Goal: Task Accomplishment & Management: Manage account settings

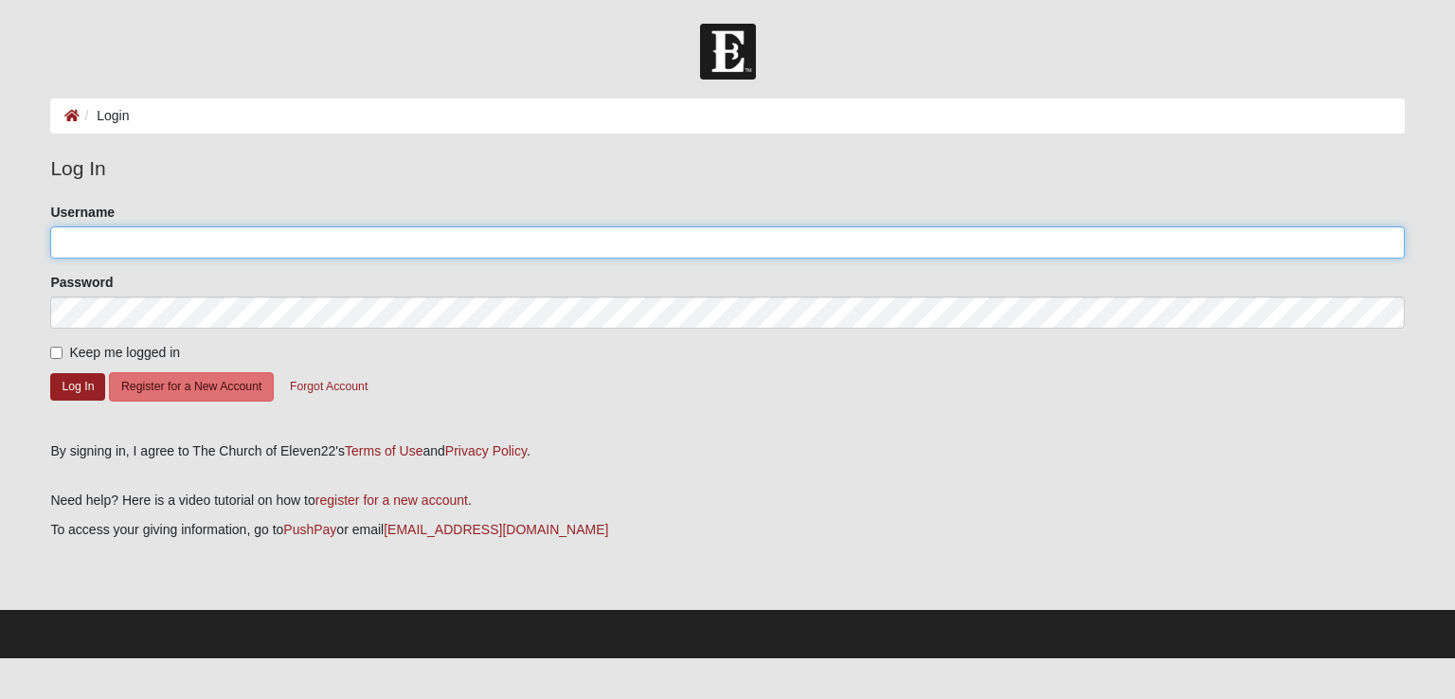
click at [224, 249] on input "Username" at bounding box center [727, 242] width 1354 height 32
click at [368, 240] on input "Username" at bounding box center [727, 242] width 1354 height 32
type input "silas15"
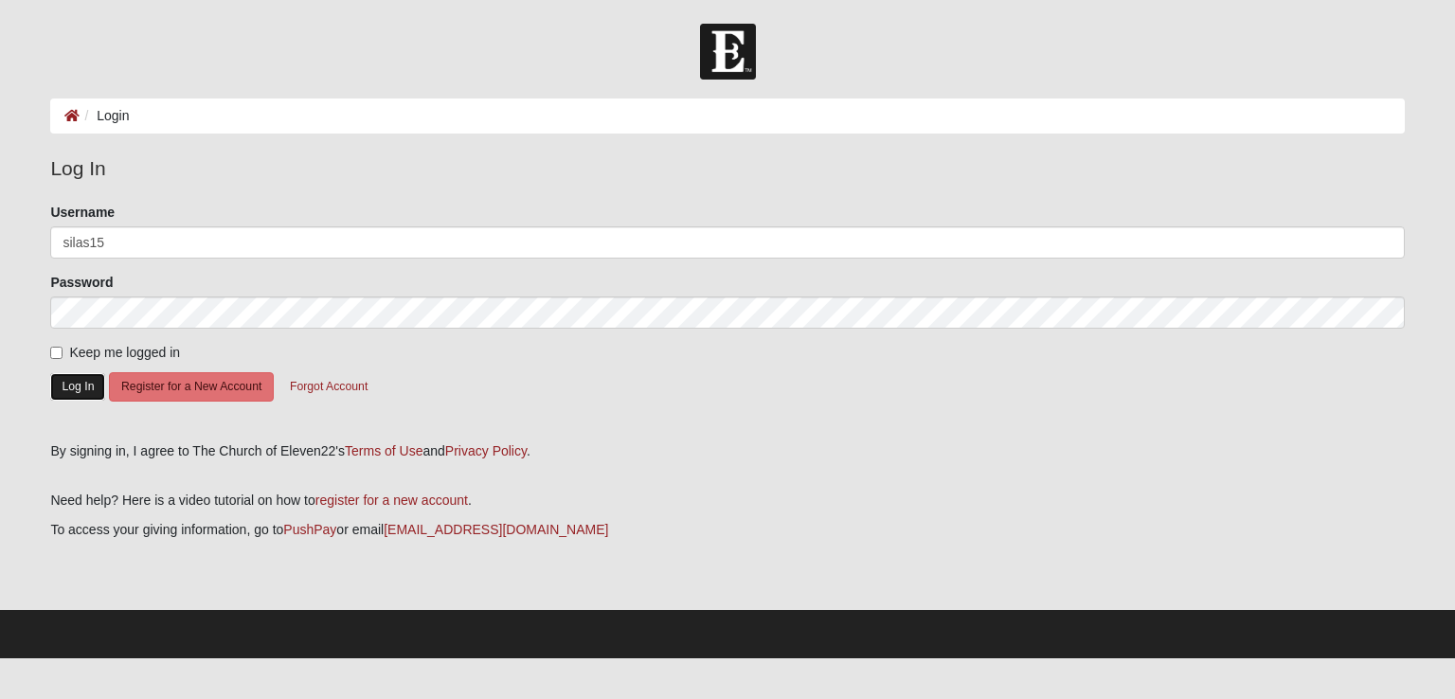
click at [80, 386] on button "Log In" at bounding box center [77, 386] width 55 height 27
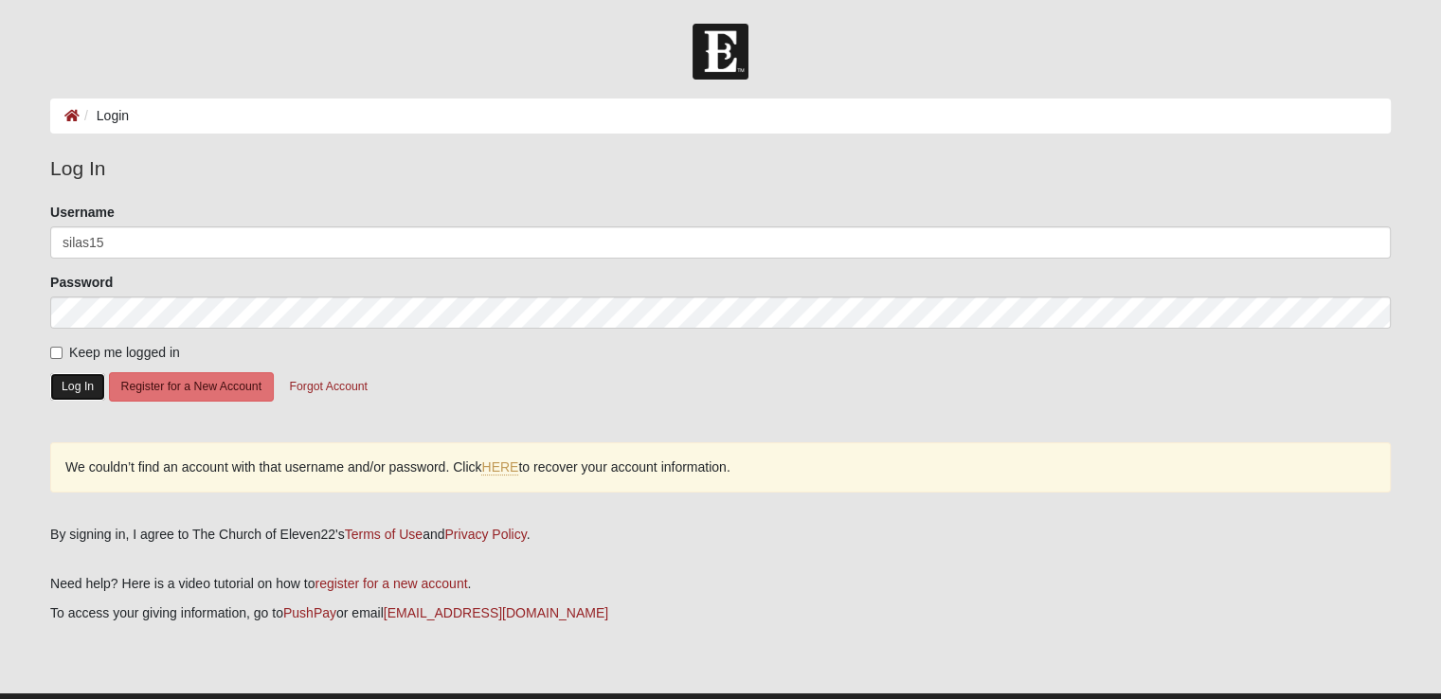
click at [76, 387] on button "Log In" at bounding box center [77, 386] width 55 height 27
